Goal: Information Seeking & Learning: Learn about a topic

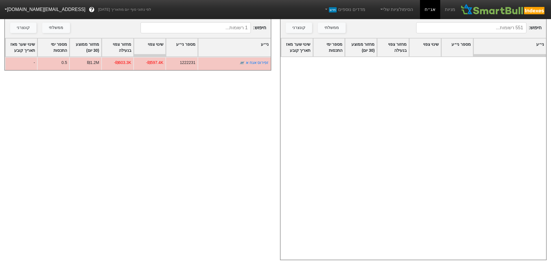
scroll to position [5632, 0]
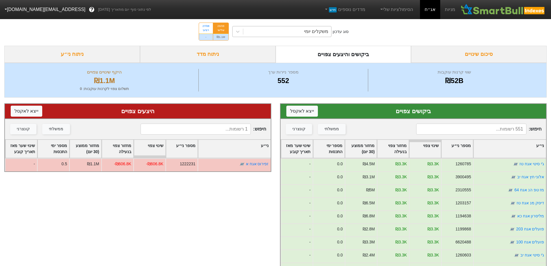
click at [317, 34] on div "משקלים יומי" at bounding box center [316, 31] width 24 height 7
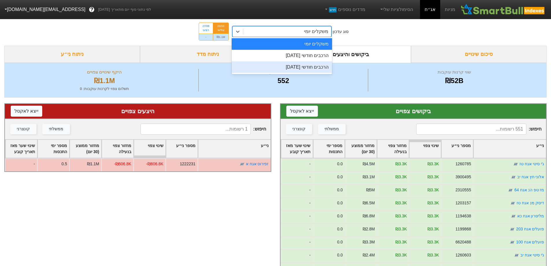
click at [311, 67] on div "הרכבים חודשי 29/09/2025" at bounding box center [282, 67] width 100 height 12
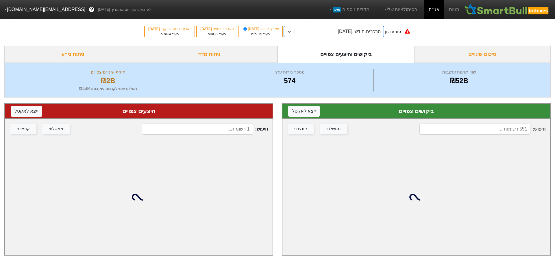
click at [217, 54] on div "ניתוח מדד" at bounding box center [209, 54] width 137 height 17
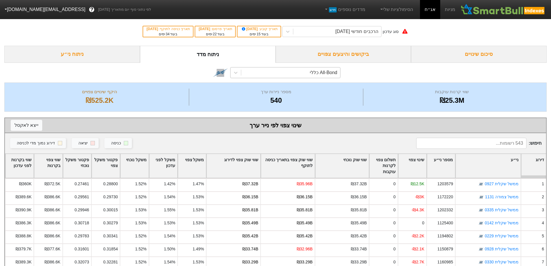
click at [324, 73] on div "All-Bond כללי" at bounding box center [323, 72] width 27 height 7
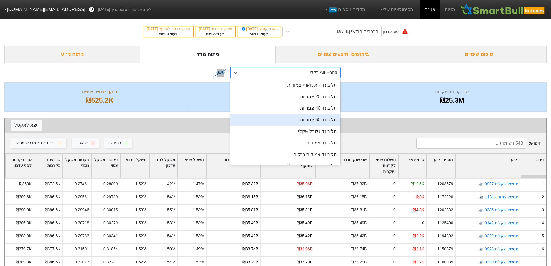
scroll to position [116, 0]
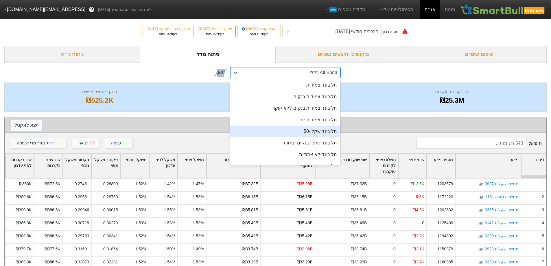
click at [316, 130] on div "תל בונד שקלי-50" at bounding box center [285, 132] width 110 height 12
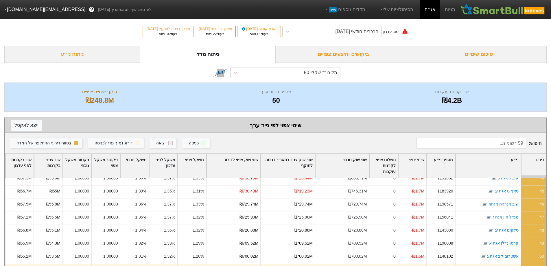
click at [345, 58] on div "ביקושים והיצעים צפויים" at bounding box center [344, 54] width 136 height 17
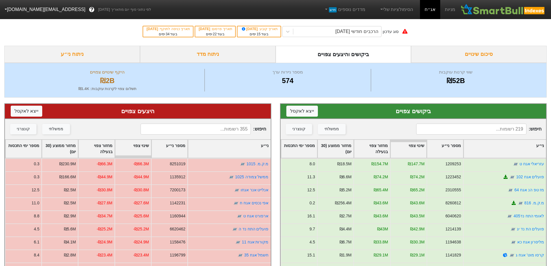
click at [513, 143] on div "ני״ע" at bounding box center [505, 149] width 82 height 18
click at [498, 150] on div "ני״ע" at bounding box center [505, 149] width 82 height 18
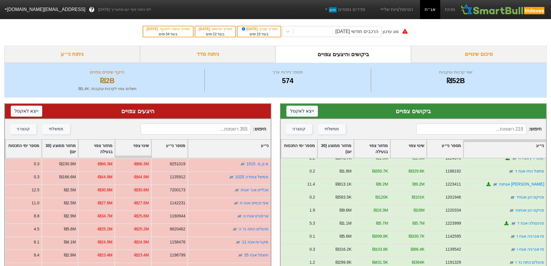
scroll to position [289, 0]
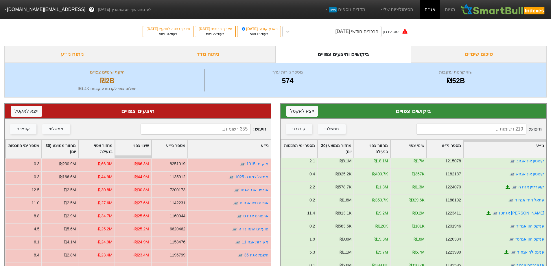
click at [253, 145] on div "ני״ע" at bounding box center [229, 149] width 82 height 18
click at [253, 146] on div "ני״ע" at bounding box center [229, 149] width 82 height 18
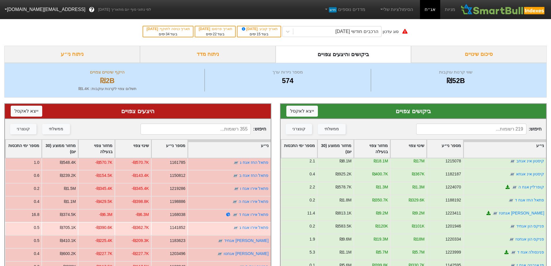
scroll to position [376, 0]
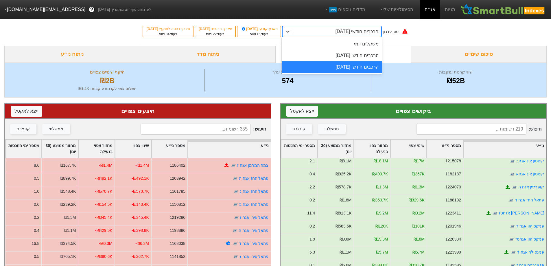
click at [376, 34] on div "הרכבים חודשי 29/09/2025" at bounding box center [356, 31] width 43 height 7
click at [368, 54] on div "הרכבים חודשי 28/08/2025" at bounding box center [332, 56] width 100 height 12
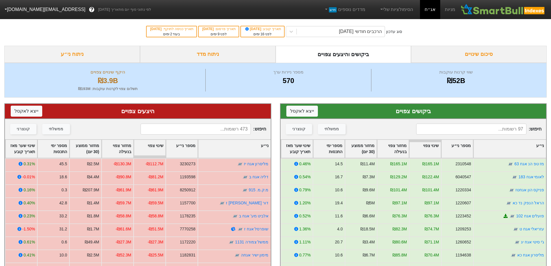
click at [516, 148] on div "ני״ע" at bounding box center [509, 149] width 73 height 18
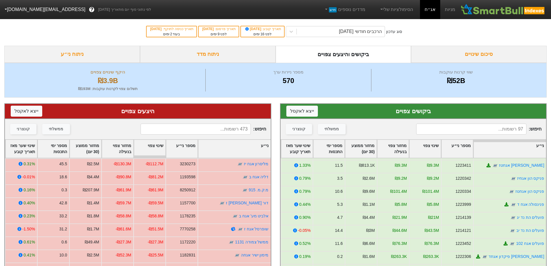
scroll to position [87, 0]
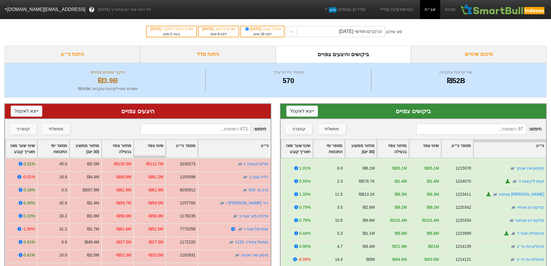
click at [252, 146] on div "ני״ע" at bounding box center [234, 149] width 73 height 18
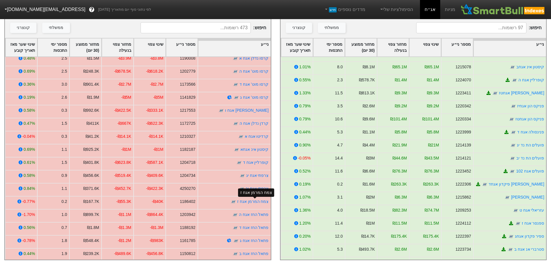
scroll to position [492, 0]
